Goal: Task Accomplishment & Management: Manage account settings

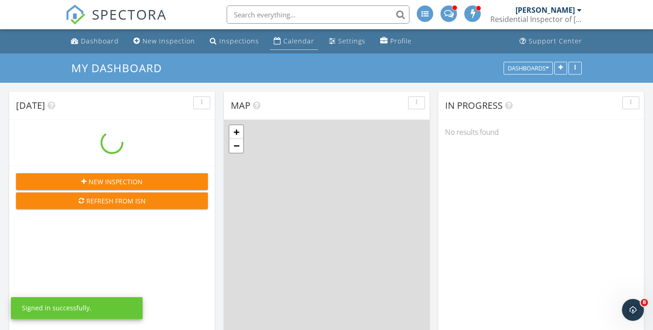
scroll to position [832, 653]
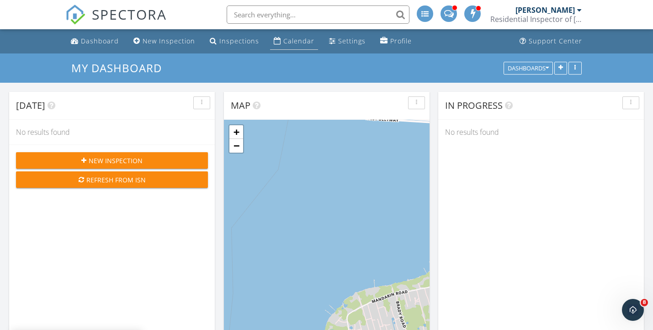
click at [288, 40] on div "Calendar" at bounding box center [298, 41] width 31 height 9
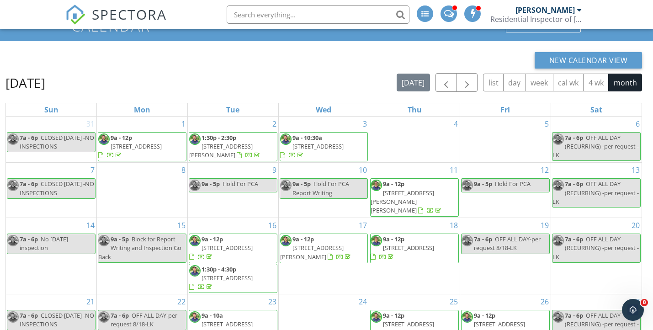
scroll to position [42, 0]
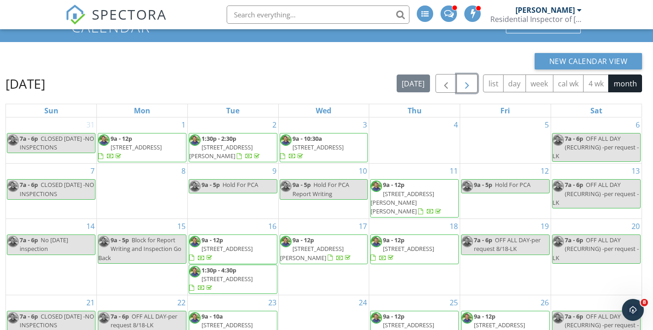
click at [470, 84] on span "button" at bounding box center [466, 83] width 11 height 11
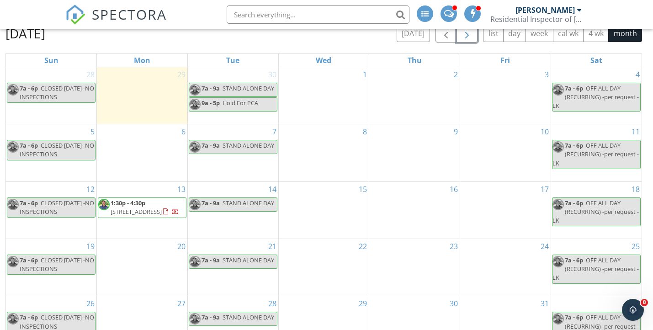
scroll to position [92, 0]
click at [153, 217] on span "1:30p - 4:30p [STREET_ADDRESS]" at bounding box center [142, 208] width 88 height 18
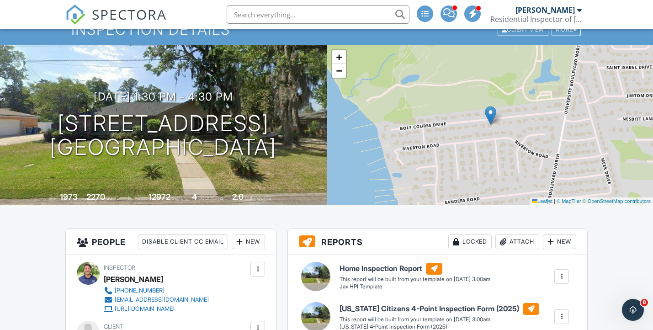
scroll to position [5, 0]
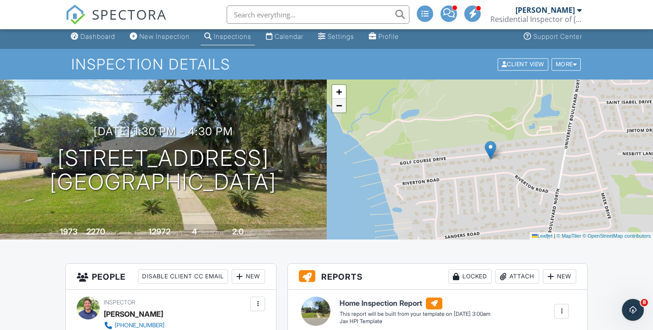
click at [341, 106] on span "−" at bounding box center [339, 105] width 6 height 11
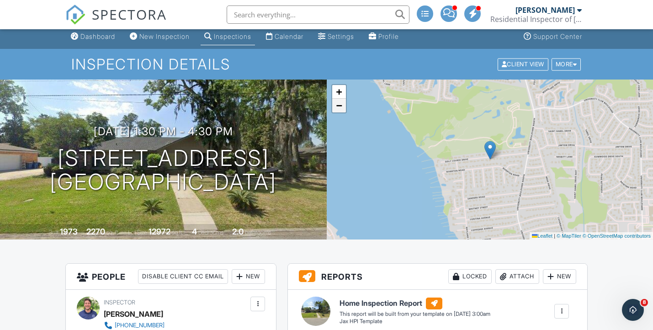
click at [341, 106] on span "−" at bounding box center [339, 105] width 6 height 11
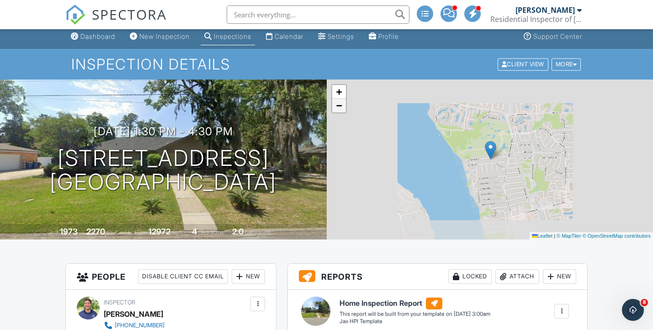
click at [341, 106] on span "−" at bounding box center [339, 105] width 6 height 11
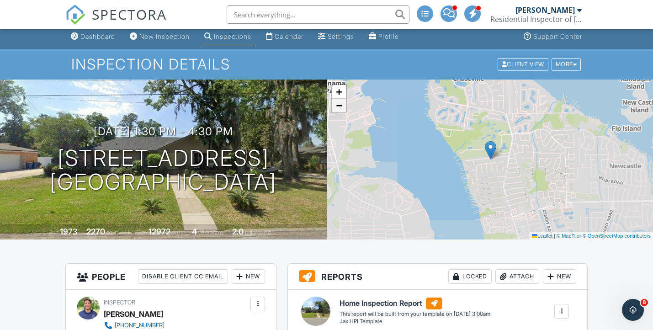
click at [341, 106] on span "−" at bounding box center [339, 105] width 6 height 11
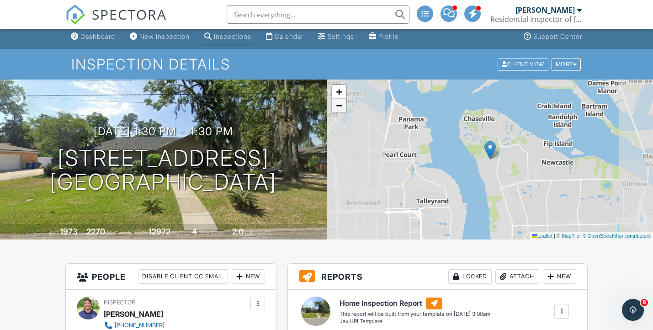
click at [341, 106] on span "−" at bounding box center [339, 105] width 6 height 11
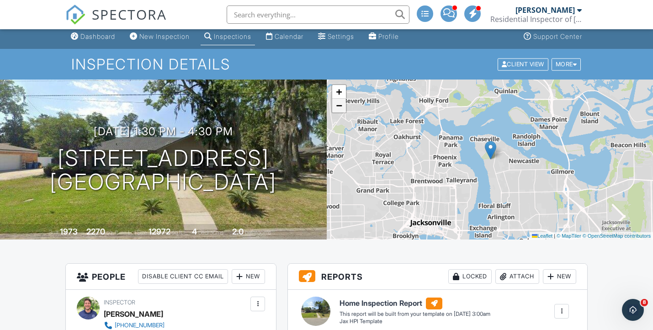
click at [341, 106] on span "−" at bounding box center [339, 105] width 6 height 11
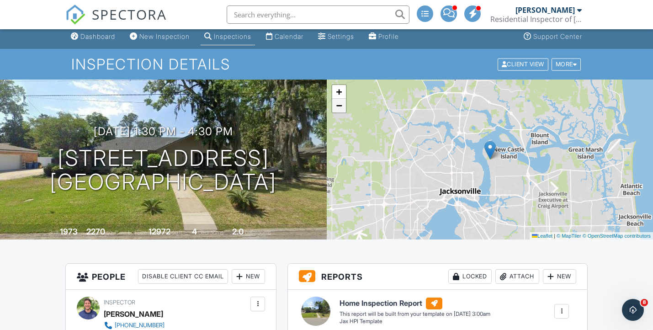
click at [341, 106] on span "−" at bounding box center [339, 105] width 6 height 11
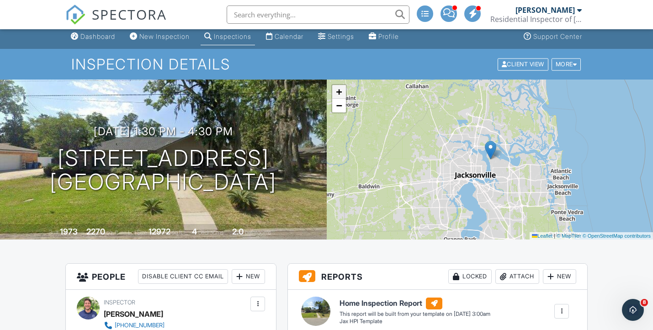
click at [341, 93] on span "+" at bounding box center [339, 91] width 6 height 11
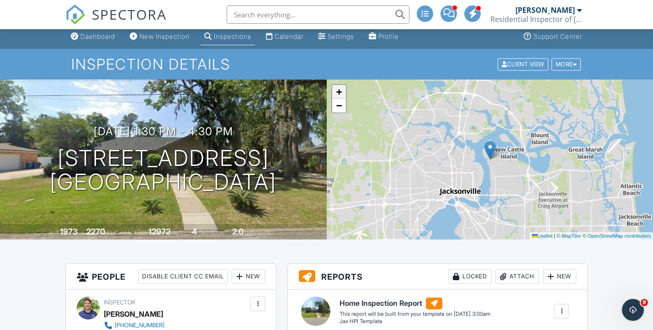
click at [341, 93] on span "+" at bounding box center [339, 91] width 6 height 11
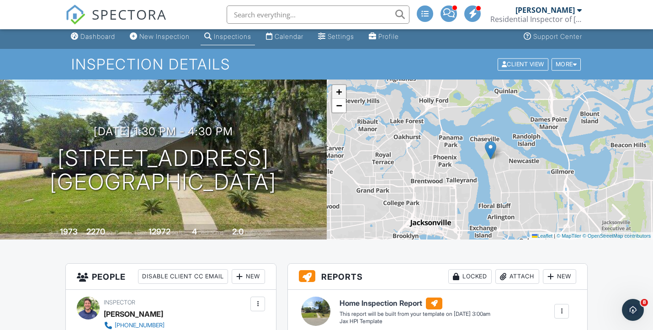
click at [341, 93] on span "+" at bounding box center [339, 91] width 6 height 11
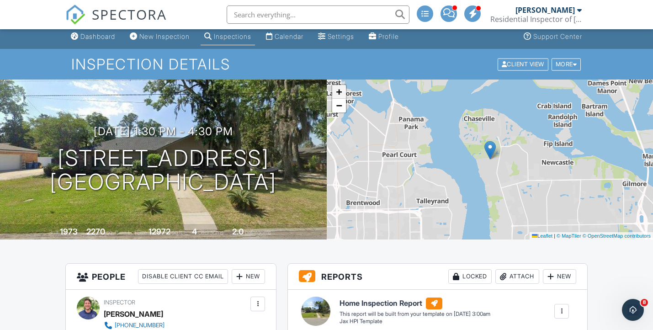
click at [341, 93] on span "+" at bounding box center [339, 91] width 6 height 11
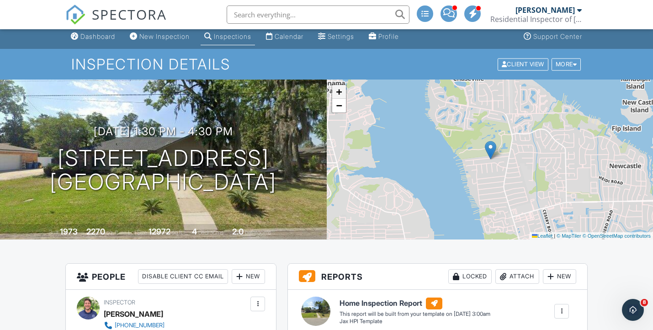
click at [341, 93] on span "+" at bounding box center [339, 91] width 6 height 11
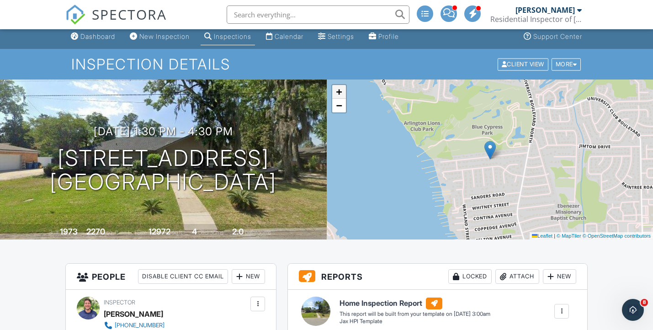
click at [341, 93] on span "+" at bounding box center [339, 91] width 6 height 11
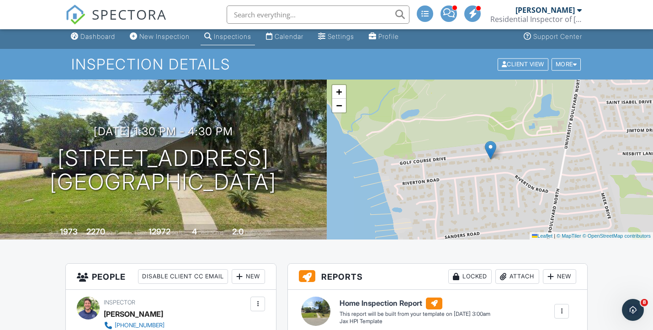
click at [291, 35] on div "Calendar" at bounding box center [288, 36] width 29 height 8
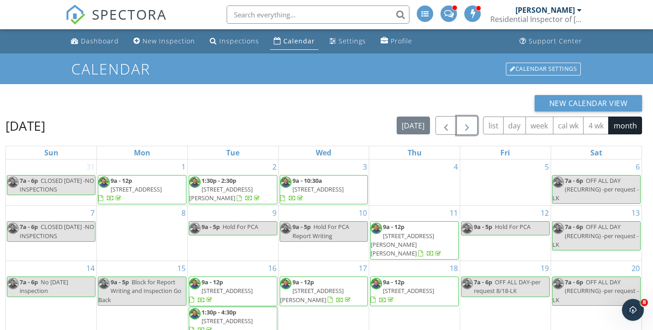
click at [465, 125] on span "button" at bounding box center [466, 125] width 11 height 11
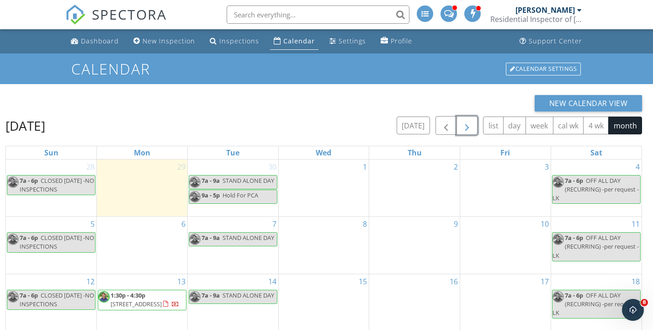
click at [467, 124] on span "button" at bounding box center [466, 125] width 11 height 11
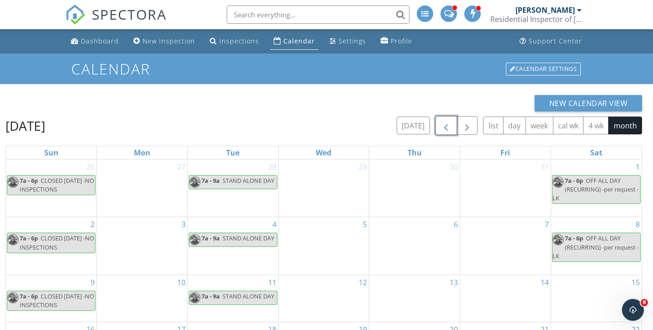
click at [443, 123] on span "button" at bounding box center [445, 125] width 11 height 11
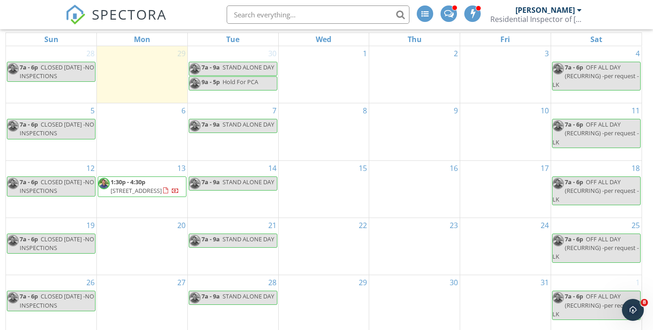
scroll to position [121, 0]
